Goal: Information Seeking & Learning: Find specific page/section

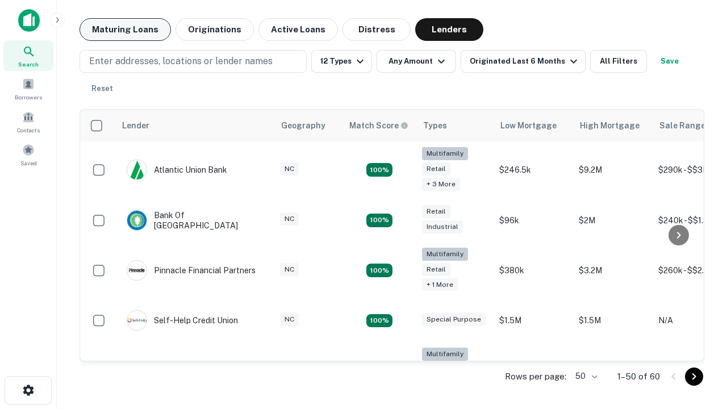
click at [125, 30] on button "Maturing Loans" at bounding box center [124, 29] width 91 height 23
